Goal: Transaction & Acquisition: Purchase product/service

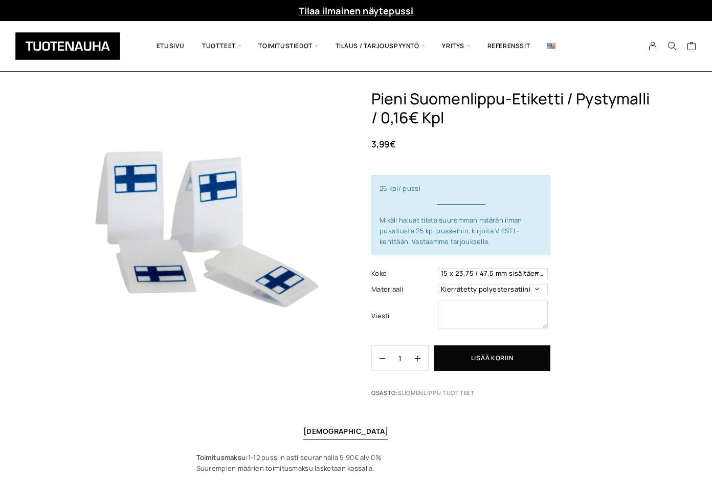
click at [593, 323] on div "Pieni Suomenlippu-etiketti / pystymalli / 0,16€ kpl 3,99 € 25 kpl/ pussi Mikäli…" at bounding box center [513, 246] width 284 height 313
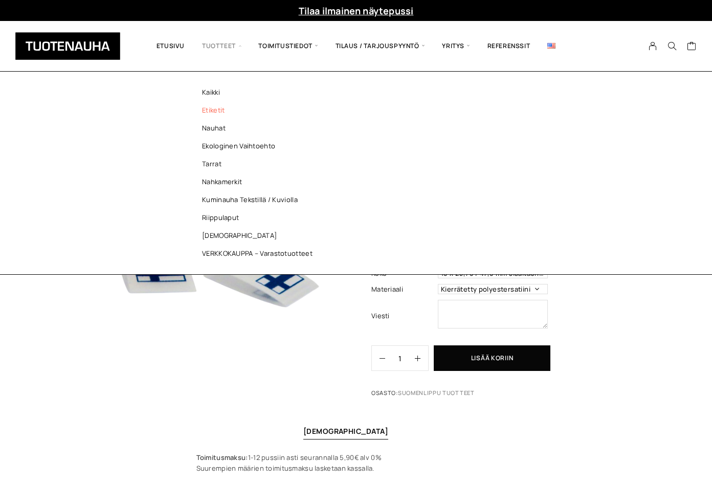
click at [218, 114] on link "Etiketit" at bounding box center [260, 110] width 148 height 18
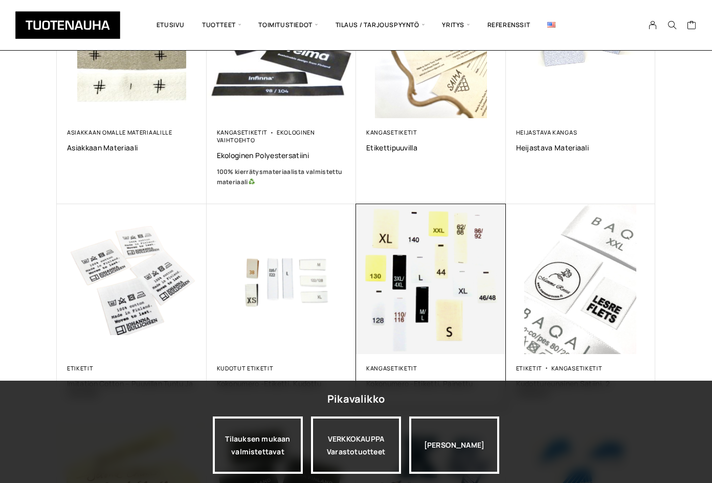
scroll to position [307, 0]
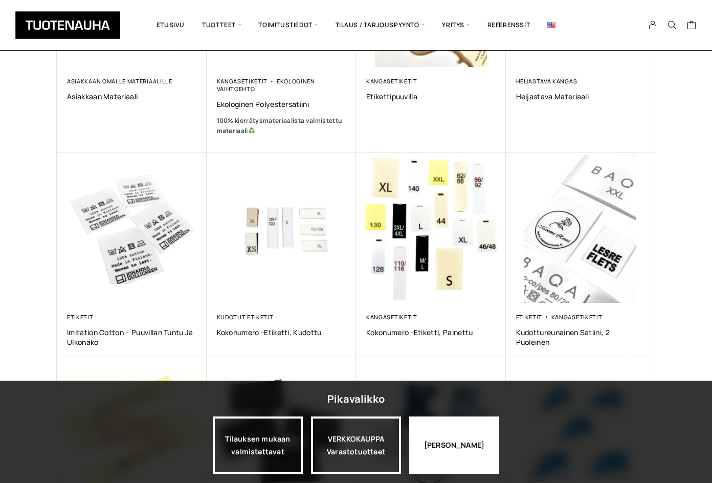
click at [429, 461] on div "Jatka katselua" at bounding box center [454, 444] width 90 height 57
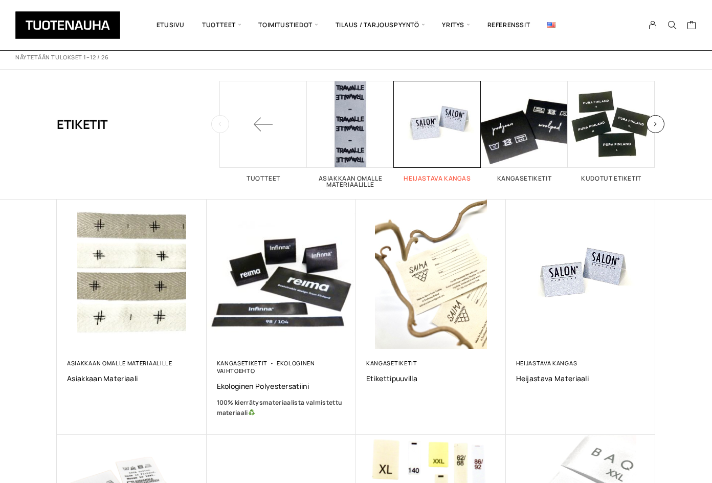
scroll to position [0, 0]
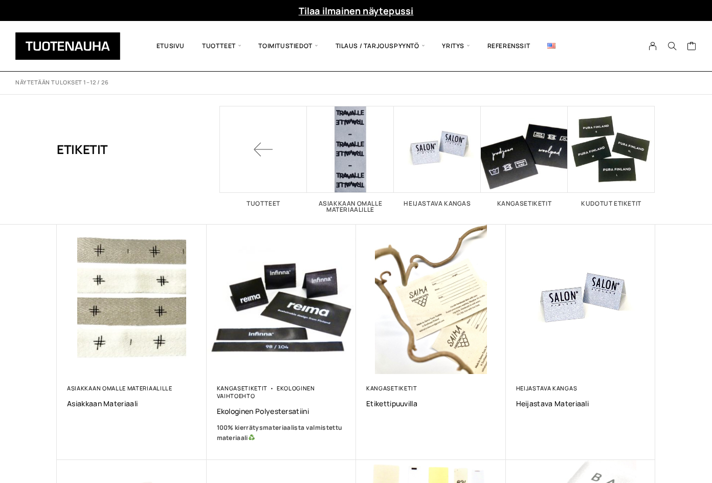
click at [699, 223] on header "Näytetään tulokset 1–12 / 26 Lajittelu: ostetuin ensin Järjestä uusimman mukaan…" at bounding box center [356, 148] width 712 height 153
